Goal: Navigation & Orientation: Find specific page/section

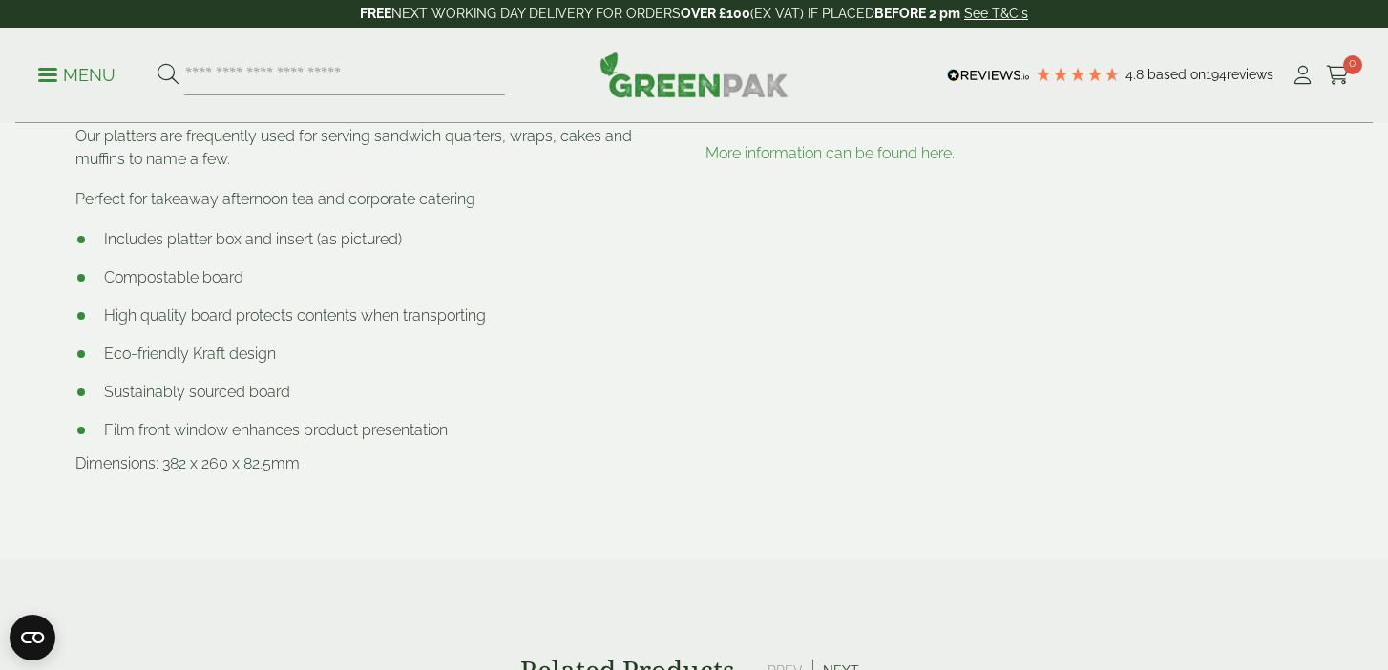
scroll to position [1214, 0]
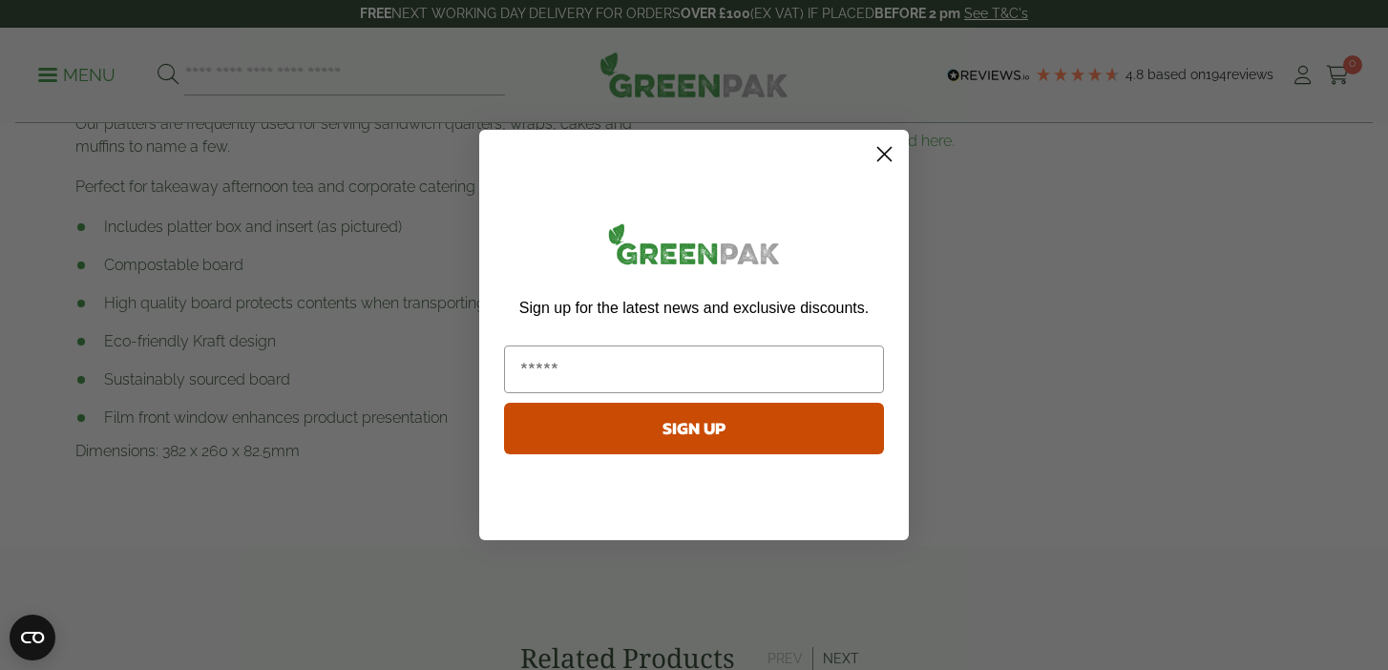
click at [890, 158] on circle "Close dialog" at bounding box center [883, 153] width 31 height 31
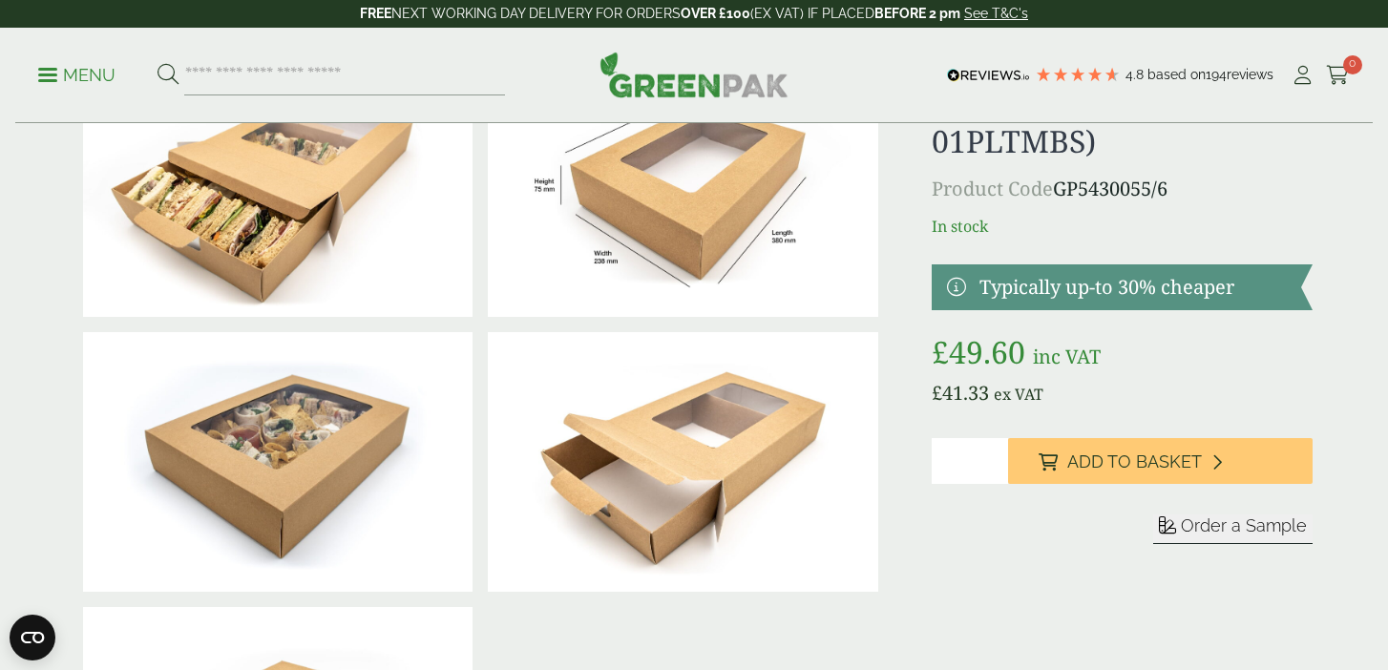
scroll to position [0, 0]
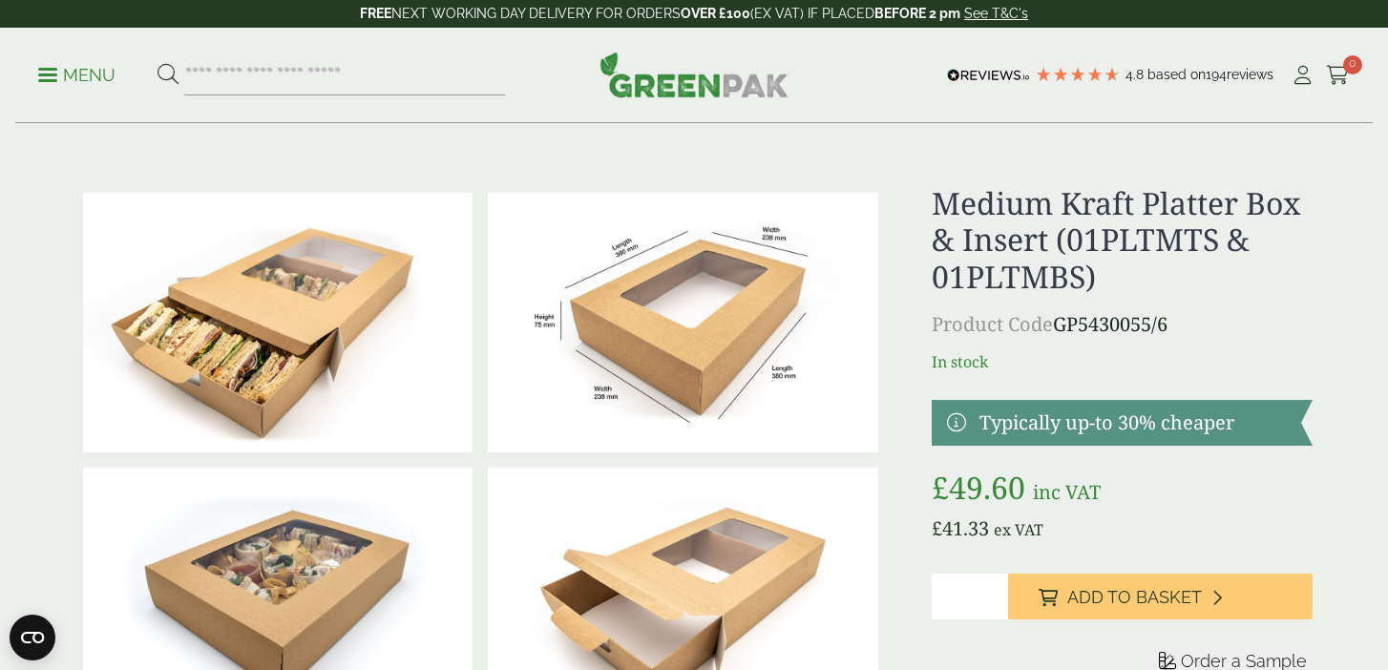
click at [104, 84] on p "Menu" at bounding box center [76, 75] width 77 height 23
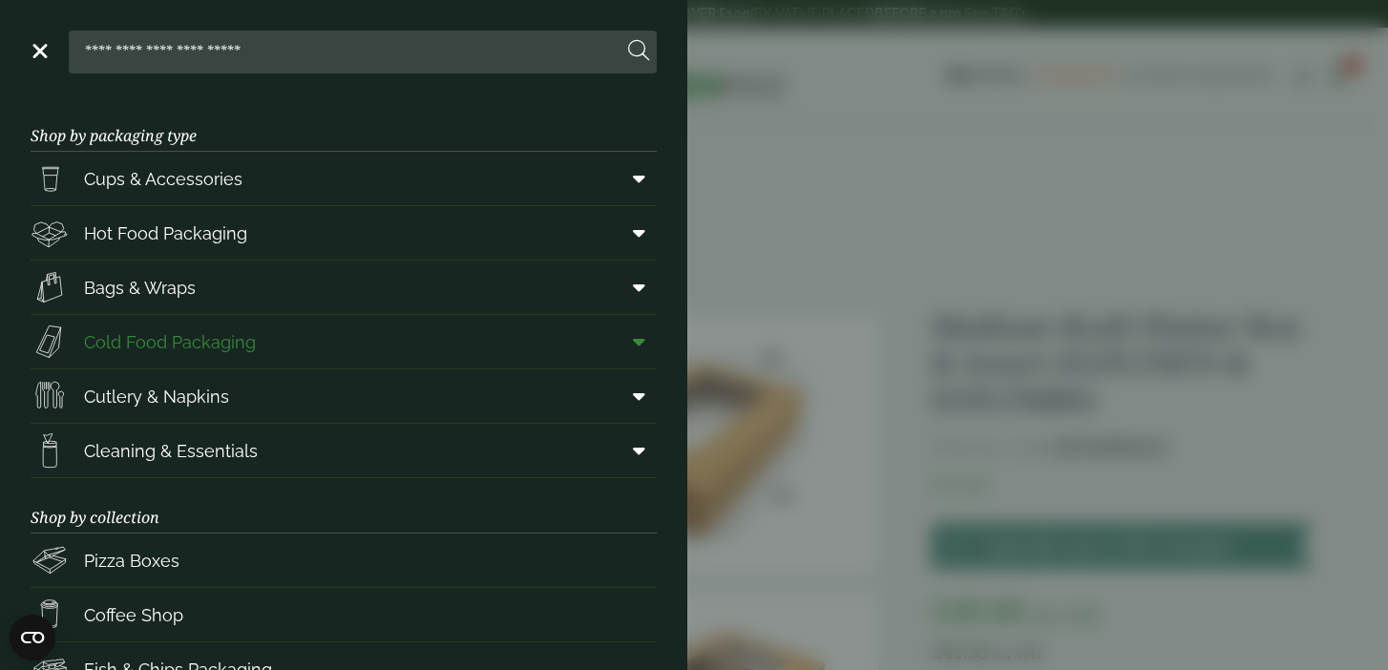
click at [337, 368] on link "Cold Food Packaging" at bounding box center [344, 341] width 626 height 53
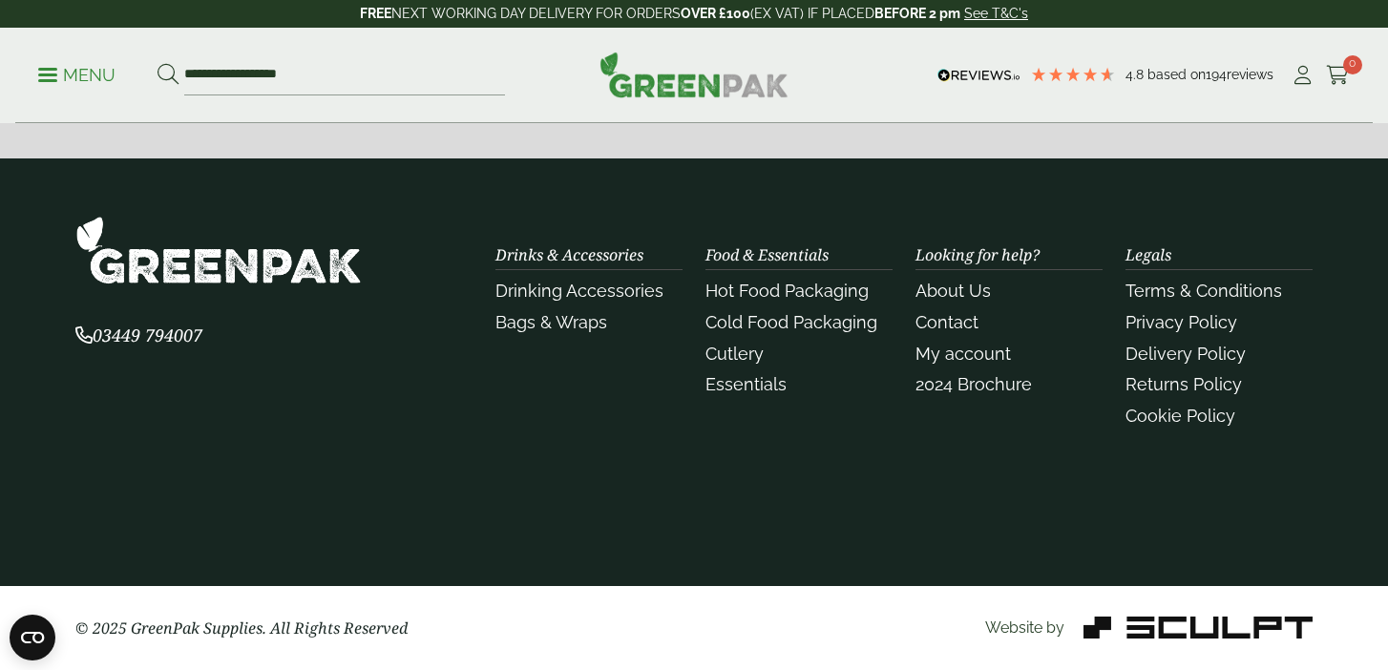
scroll to position [2653, 0]
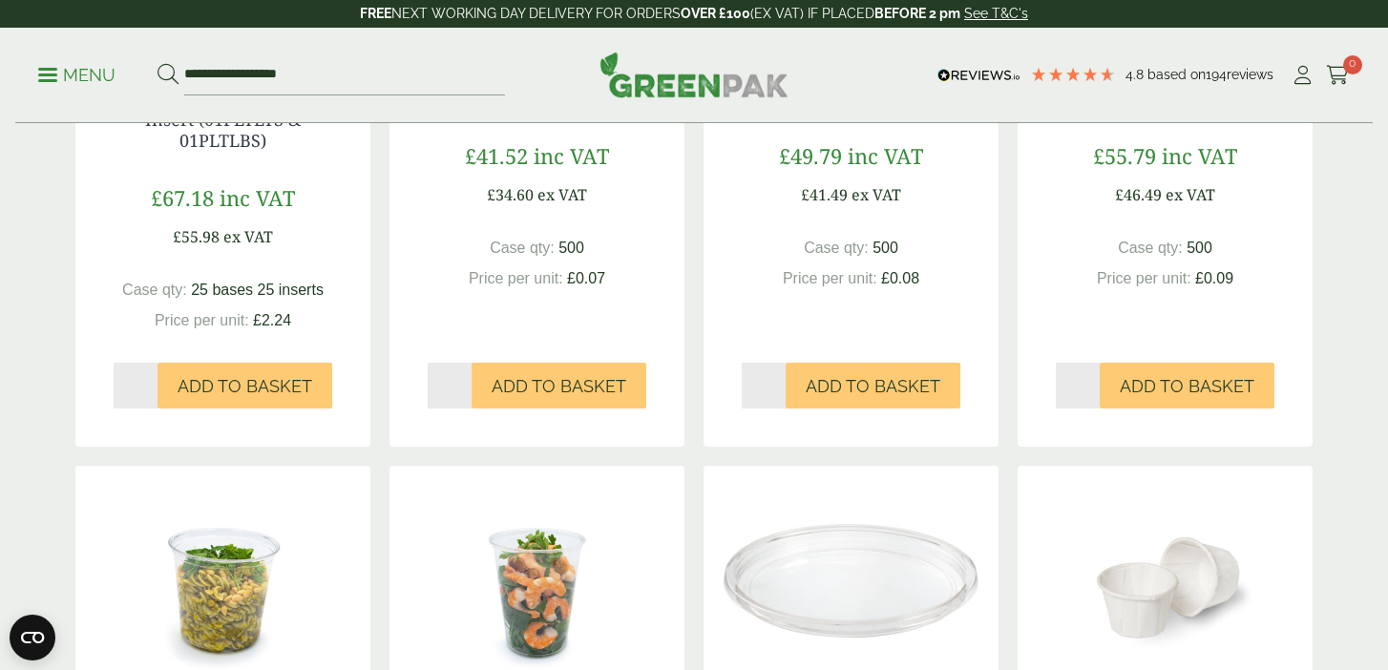
scroll to position [1485, 0]
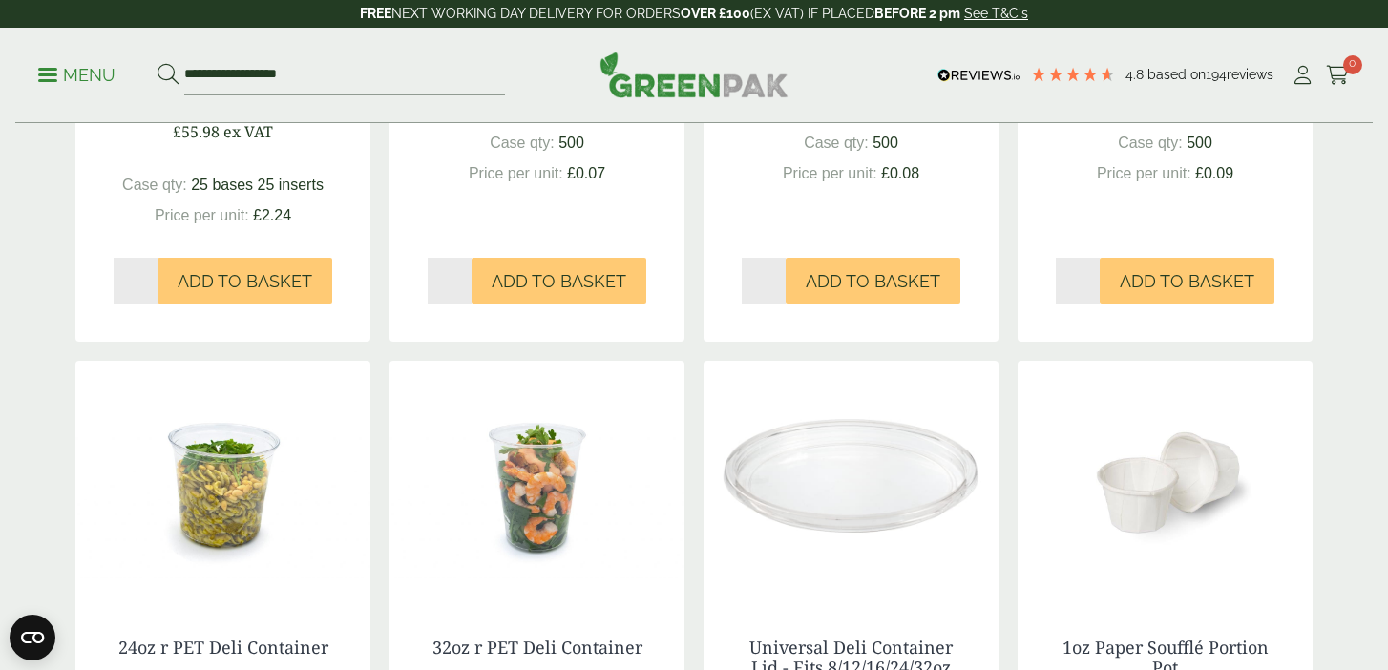
click at [233, 47] on link "Large Kraft Platter Box & Insert (01PLTLTS & 01PLTLBS)" at bounding box center [222, 15] width 205 height 64
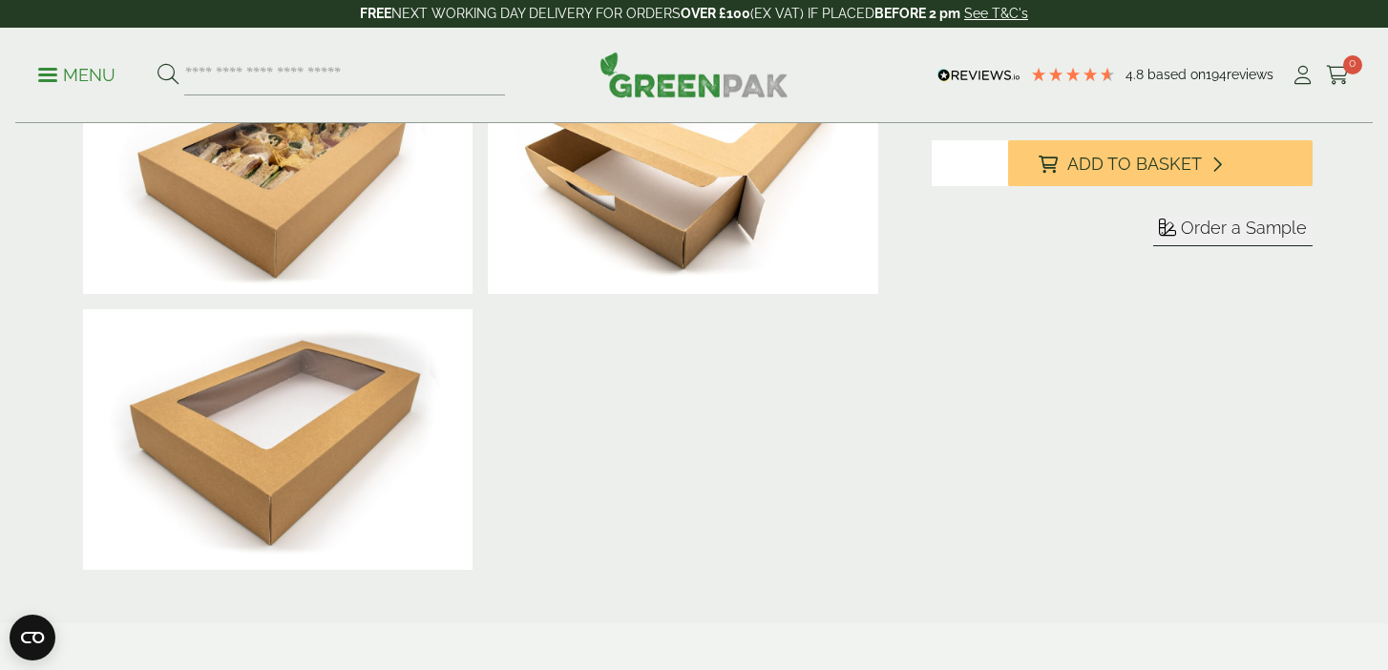
scroll to position [456, 0]
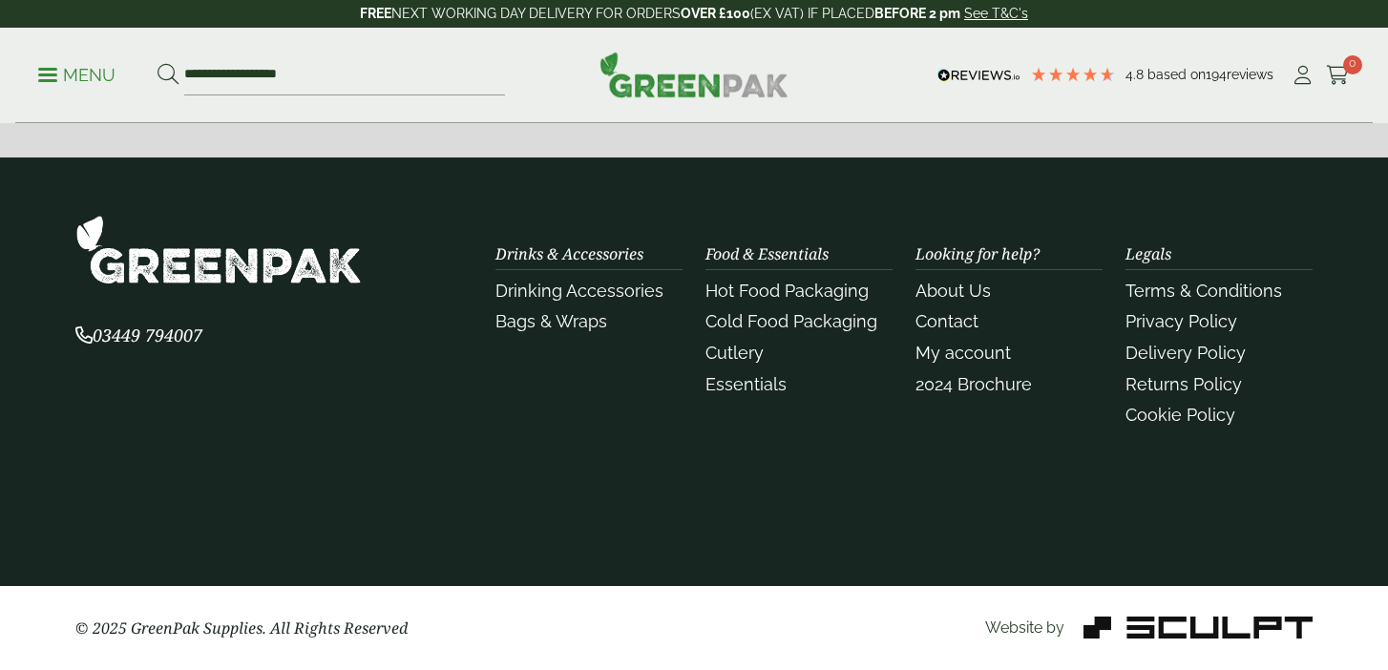
scroll to position [3506, 0]
